Goal: Information Seeking & Learning: Learn about a topic

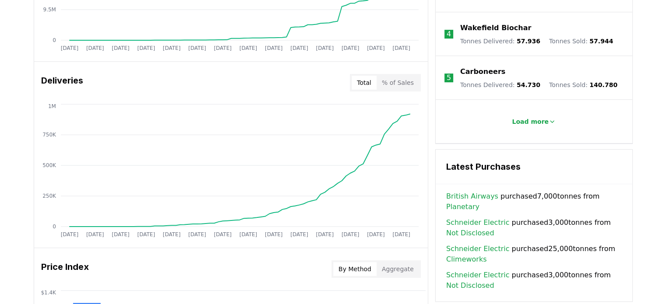
scroll to position [263, 0]
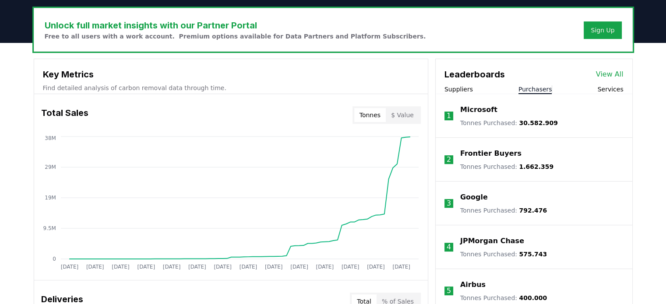
click at [537, 88] on button "Purchasers" at bounding box center [535, 89] width 34 height 9
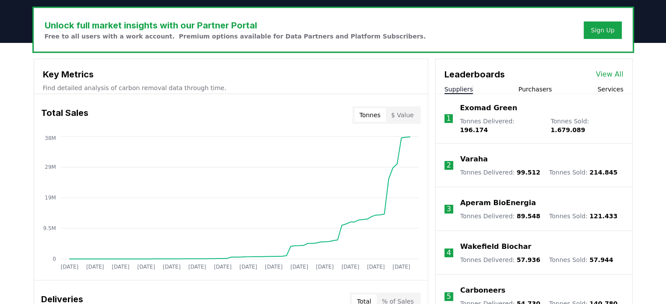
click at [459, 90] on button "Suppliers" at bounding box center [458, 89] width 28 height 9
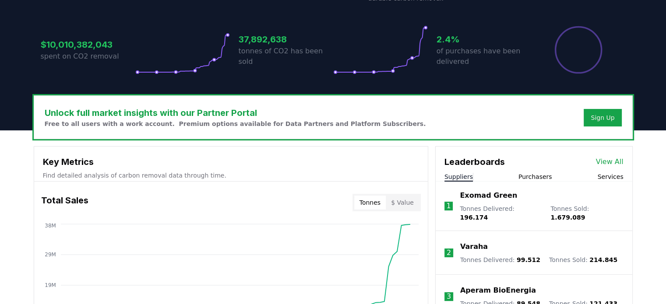
scroll to position [306, 0]
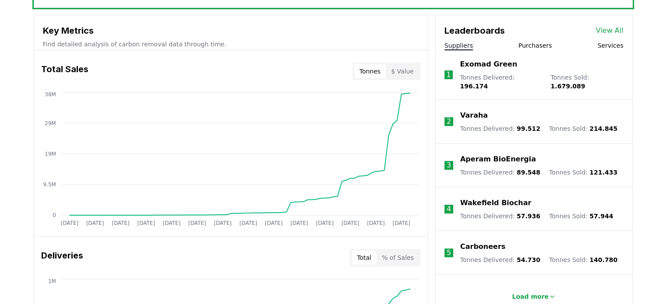
click at [476, 67] on p "Exomad Green" at bounding box center [488, 64] width 57 height 11
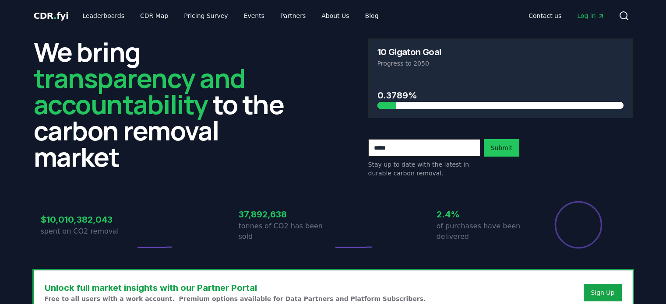
scroll to position [306, 0]
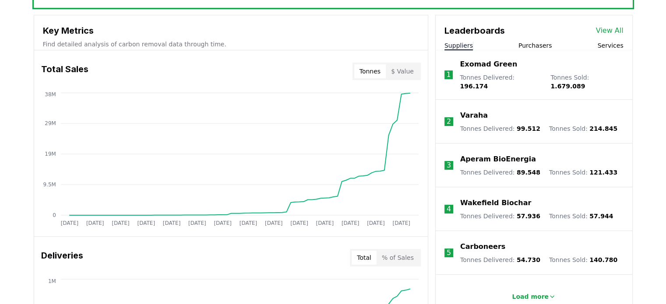
click at [471, 110] on p "Varaha" at bounding box center [474, 115] width 28 height 11
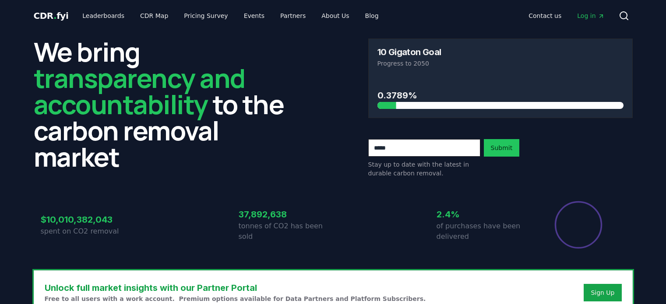
scroll to position [306, 0]
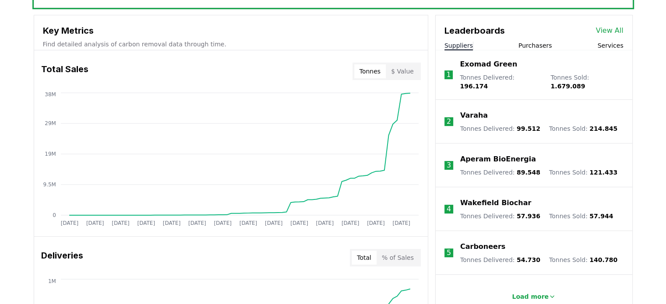
click at [497, 154] on p "Aperam BioEnergia" at bounding box center [498, 159] width 76 height 11
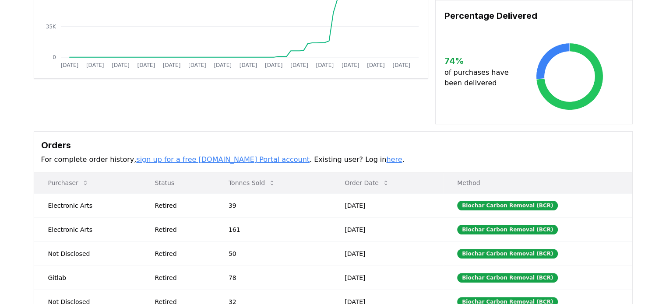
scroll to position [175, 0]
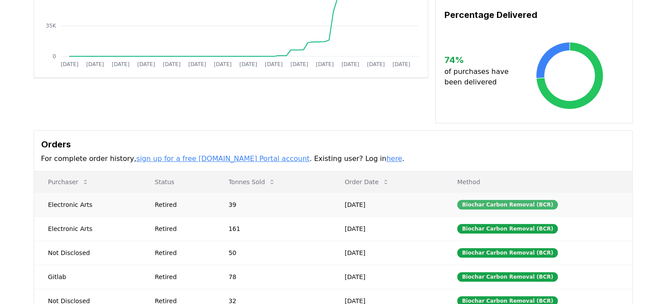
click at [522, 200] on div "Biochar Carbon Removal (BCR)" at bounding box center [507, 205] width 101 height 10
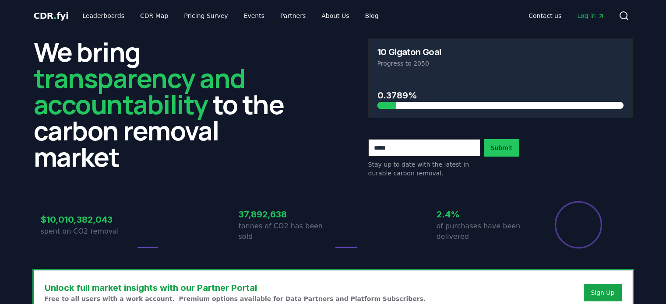
scroll to position [306, 0]
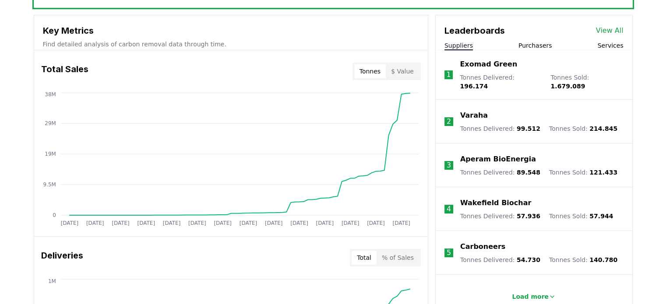
click at [469, 243] on p "Carboneers" at bounding box center [482, 247] width 45 height 11
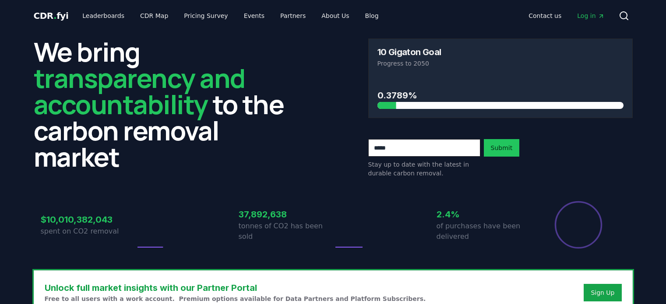
scroll to position [306, 0]
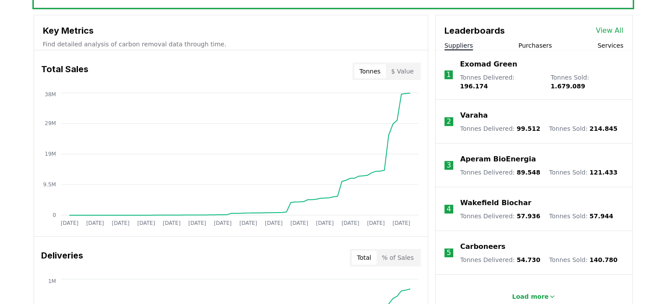
click at [543, 45] on button "Purchasers" at bounding box center [535, 45] width 34 height 9
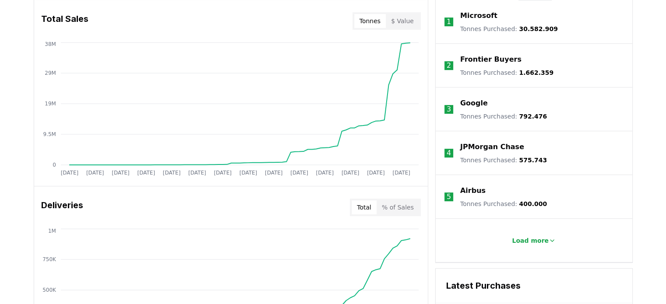
scroll to position [394, 0]
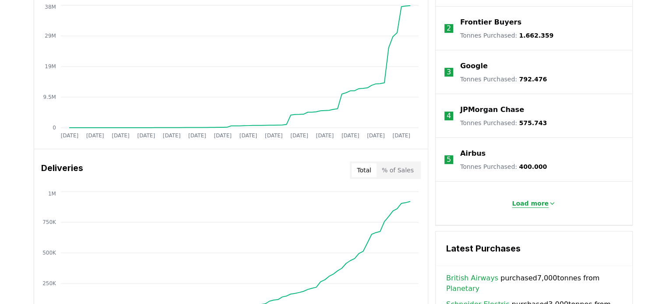
click at [542, 203] on p "Load more" at bounding box center [530, 203] width 37 height 9
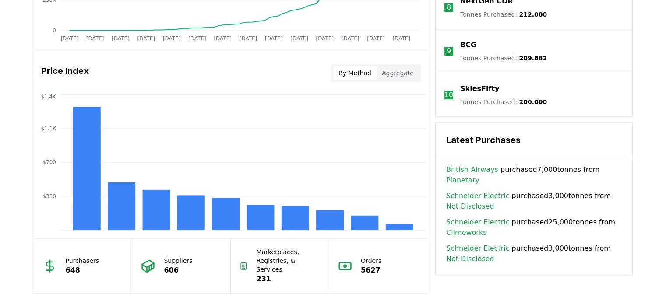
scroll to position [613, 0]
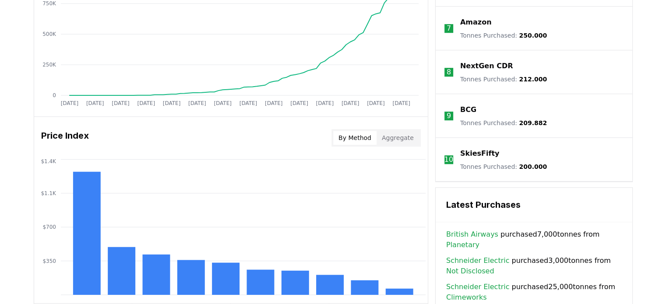
click at [483, 152] on p "SkiesFifty" at bounding box center [479, 153] width 39 height 11
